Goal: Task Accomplishment & Management: Manage account settings

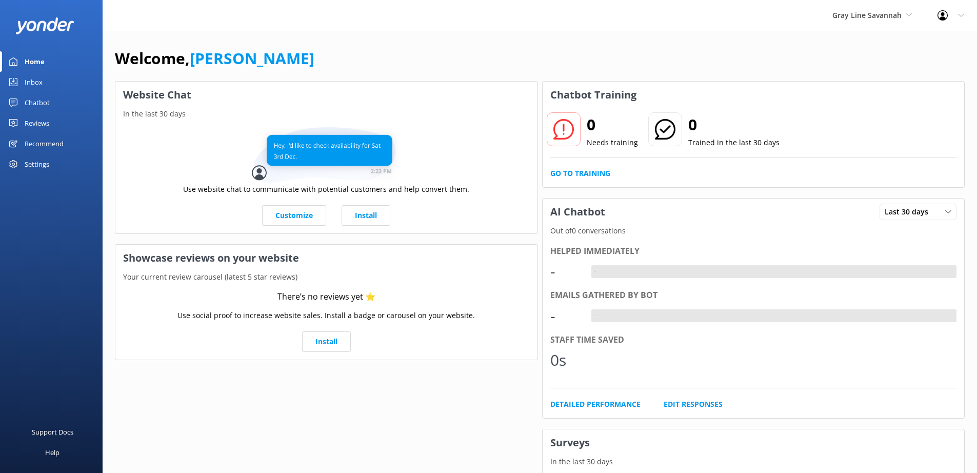
click at [43, 168] on div "Settings" at bounding box center [37, 164] width 25 height 21
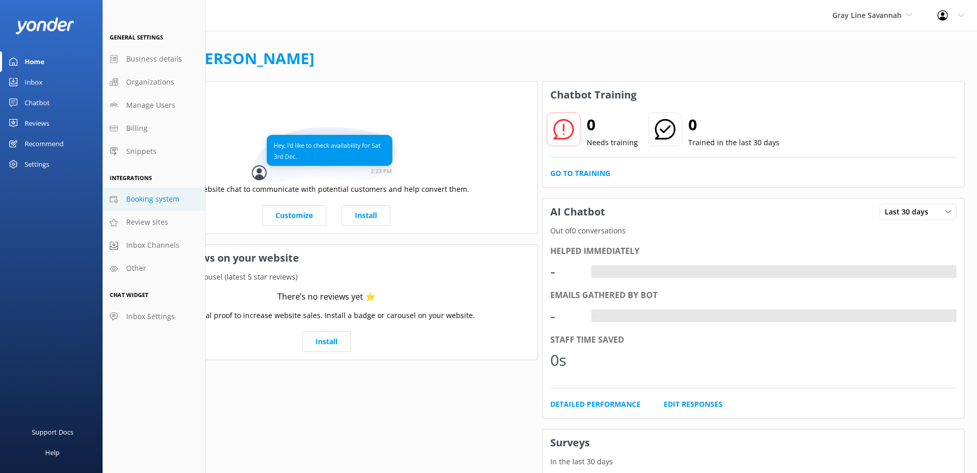
click at [153, 203] on span "Booking system" at bounding box center [152, 198] width 53 height 11
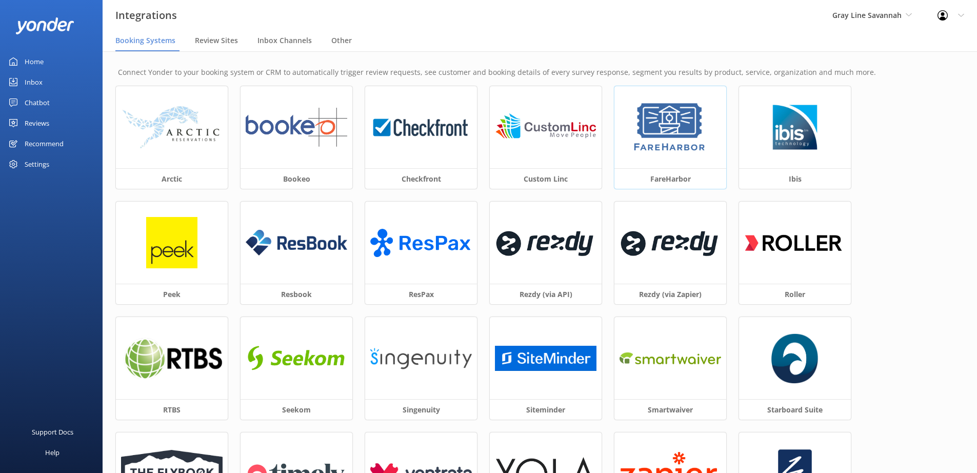
click at [684, 140] on img at bounding box center [669, 127] width 77 height 51
